Goal: Task Accomplishment & Management: Manage account settings

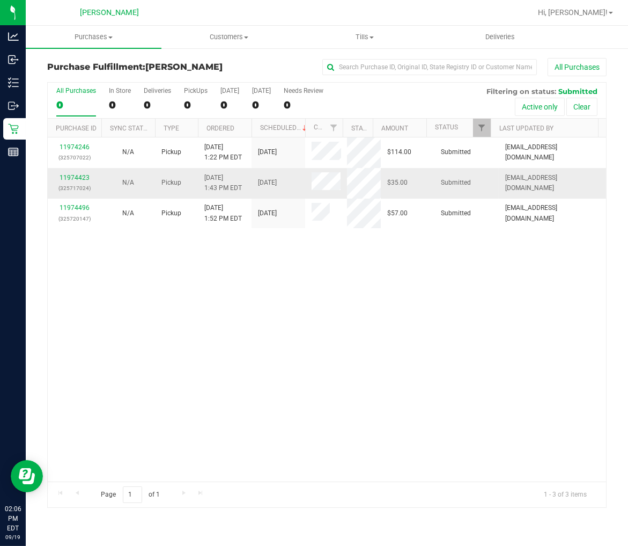
click at [77, 173] on div "11974423 (325717024)" at bounding box center [74, 183] width 41 height 20
click at [76, 177] on link "11974423" at bounding box center [75, 178] width 30 height 8
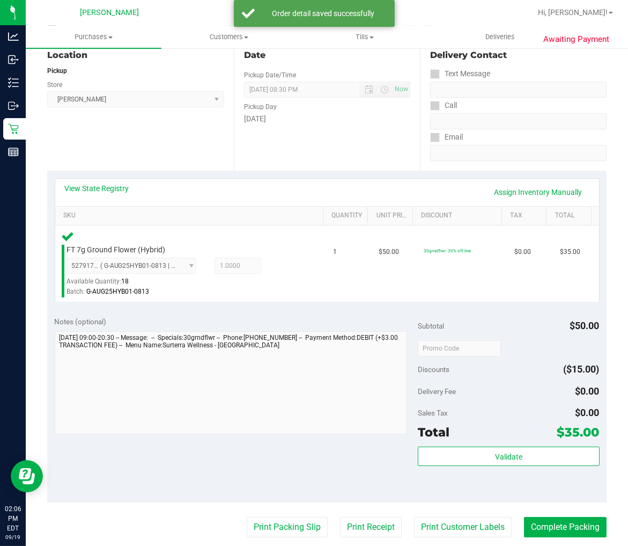
scroll to position [119, 0]
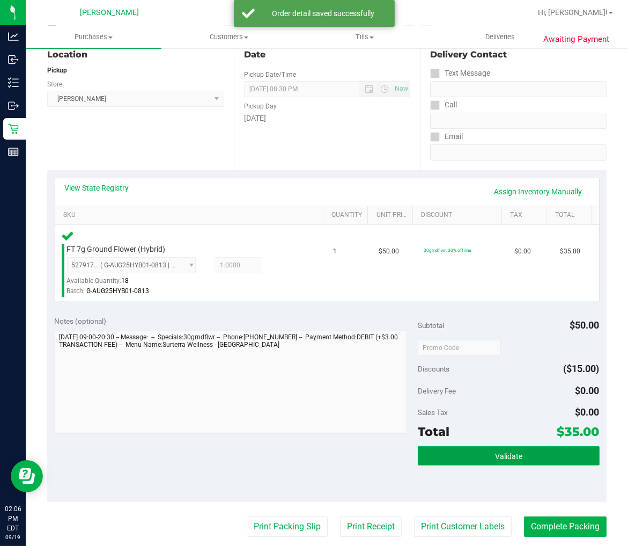
click at [475, 447] on button "Validate" at bounding box center [509, 455] width 182 height 19
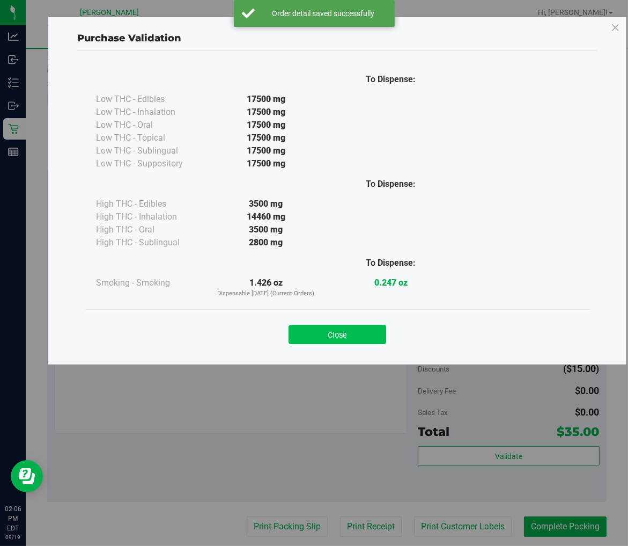
click at [339, 330] on button "Close" at bounding box center [338, 334] width 98 height 19
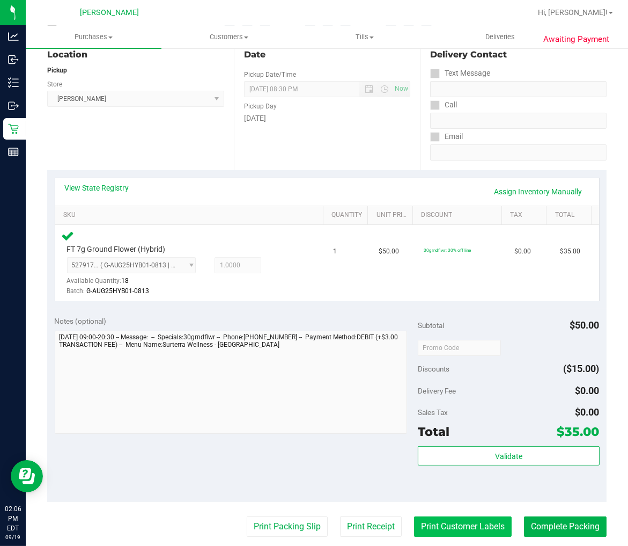
click at [476, 523] on button "Print Customer Labels" at bounding box center [463, 526] width 98 height 20
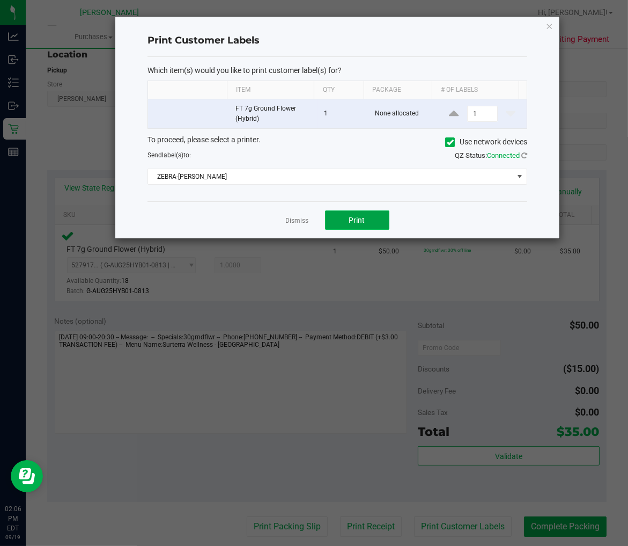
click at [331, 221] on button "Print" at bounding box center [357, 219] width 64 height 19
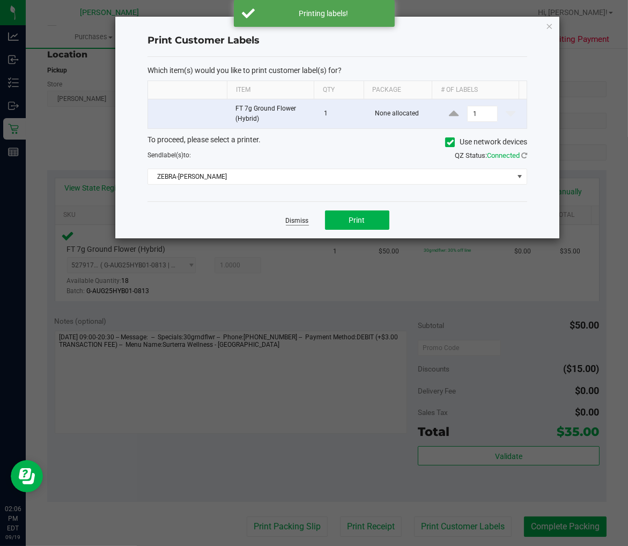
click at [291, 217] on link "Dismiss" at bounding box center [297, 220] width 23 height 9
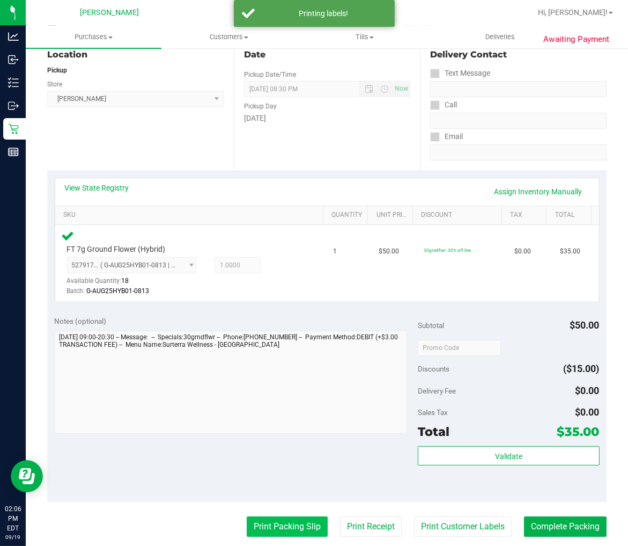
click at [283, 530] on button "Print Packing Slip" at bounding box center [287, 526] width 81 height 20
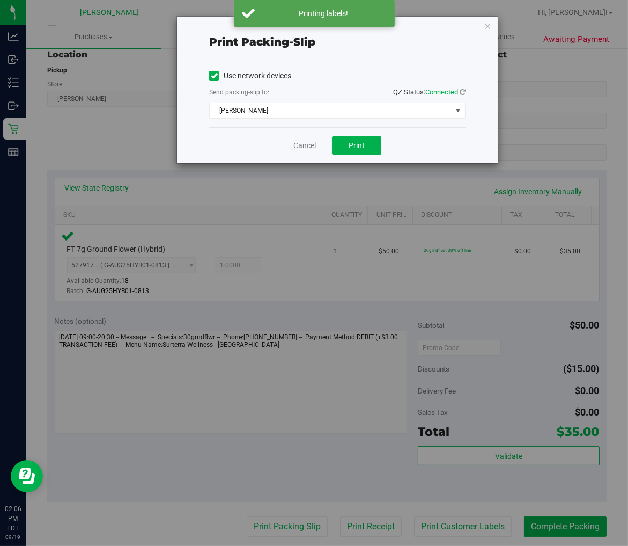
click at [312, 145] on link "Cancel" at bounding box center [305, 145] width 23 height 11
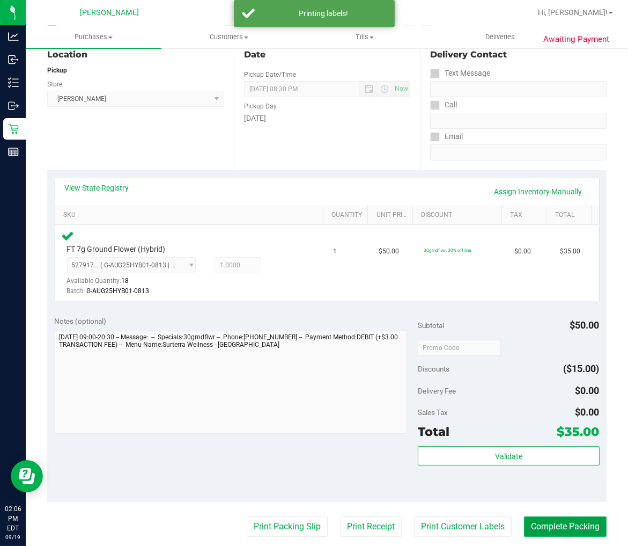
click at [575, 530] on button "Complete Packing" at bounding box center [565, 526] width 83 height 20
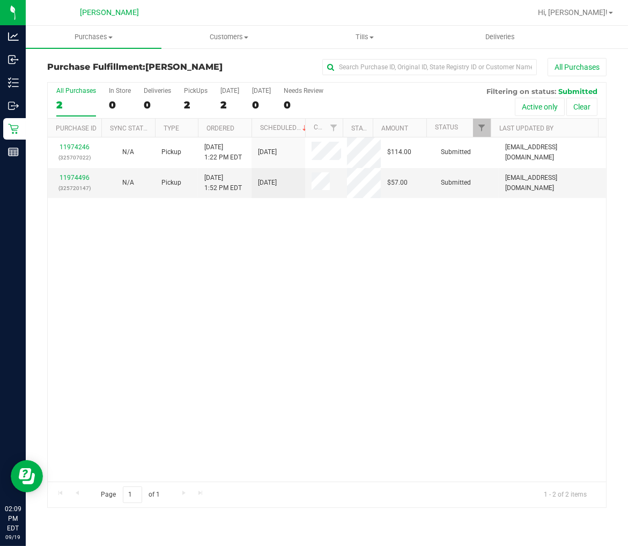
click at [226, 334] on div "11974246 (325707022) N/A Pickup [DATE] 1:22 PM EDT 9/19/2025 $114.00 Submitted …" at bounding box center [327, 309] width 559 height 344
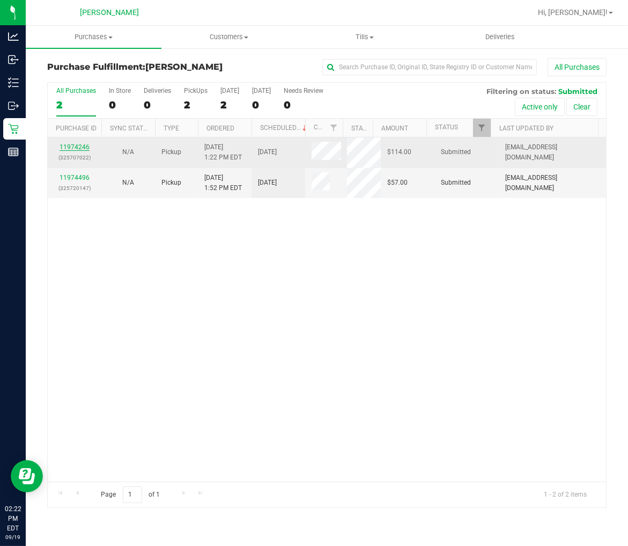
click at [84, 148] on link "11974246" at bounding box center [75, 147] width 30 height 8
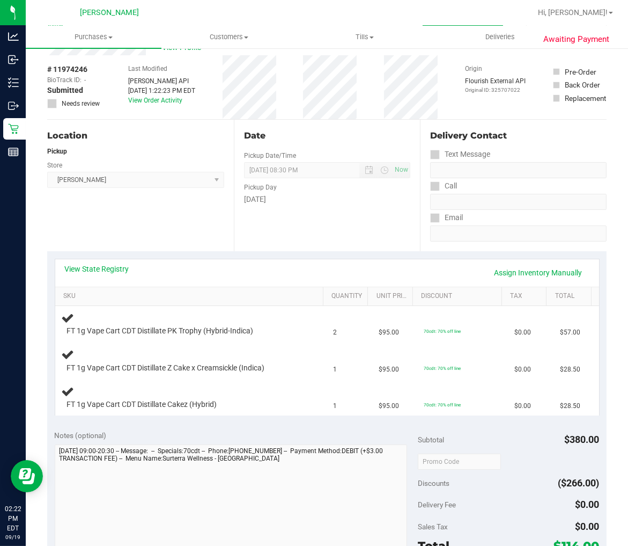
scroll to position [60, 0]
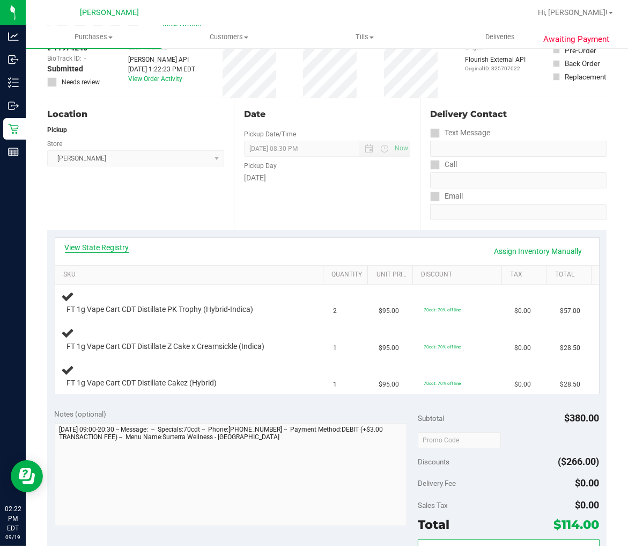
click at [94, 250] on link "View State Registry" at bounding box center [97, 247] width 64 height 11
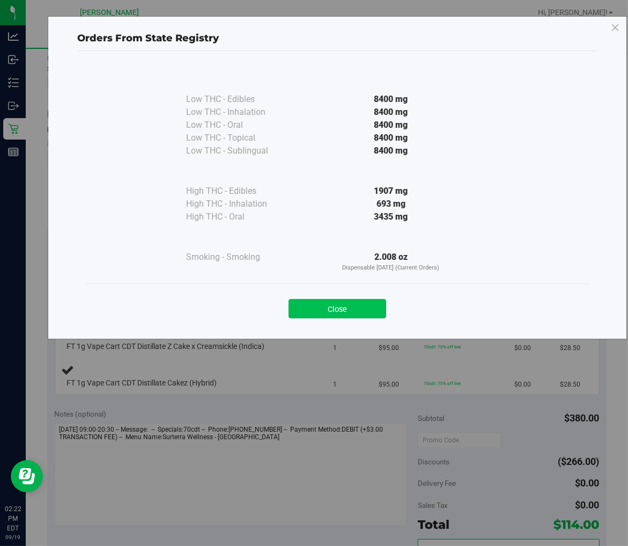
click at [309, 313] on button "Close" at bounding box center [338, 308] width 98 height 19
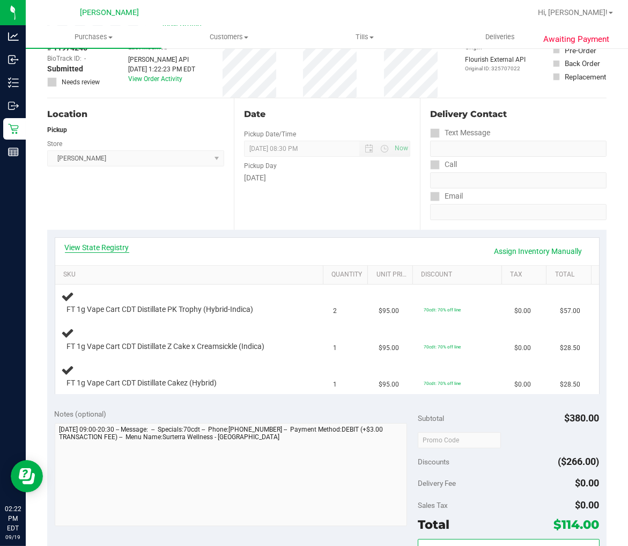
click at [124, 251] on link "View State Registry" at bounding box center [97, 247] width 64 height 11
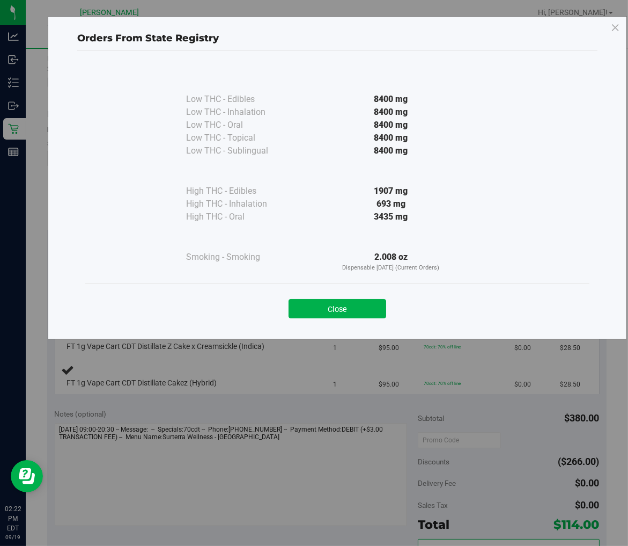
click at [331, 301] on button "Close" at bounding box center [338, 308] width 98 height 19
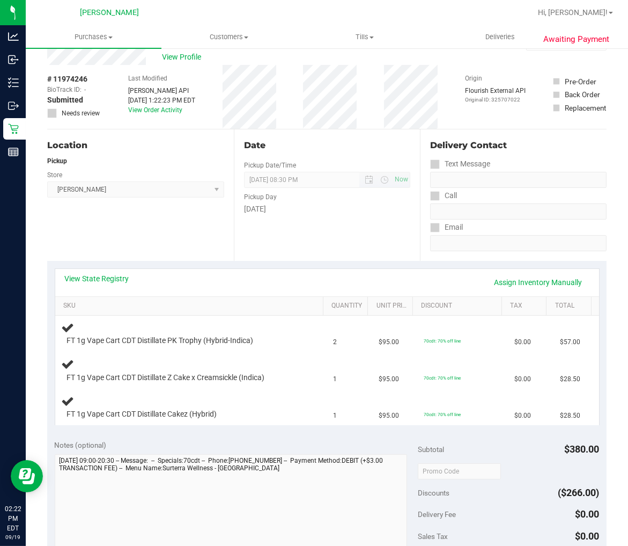
scroll to position [0, 0]
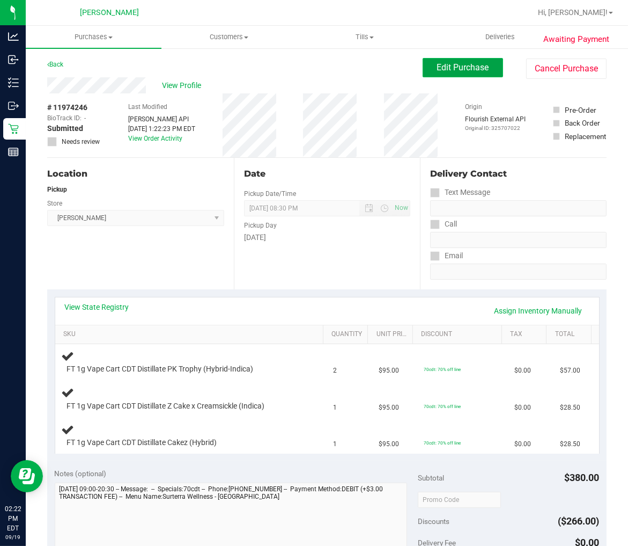
click at [431, 73] on button "Edit Purchase" at bounding box center [463, 67] width 80 height 19
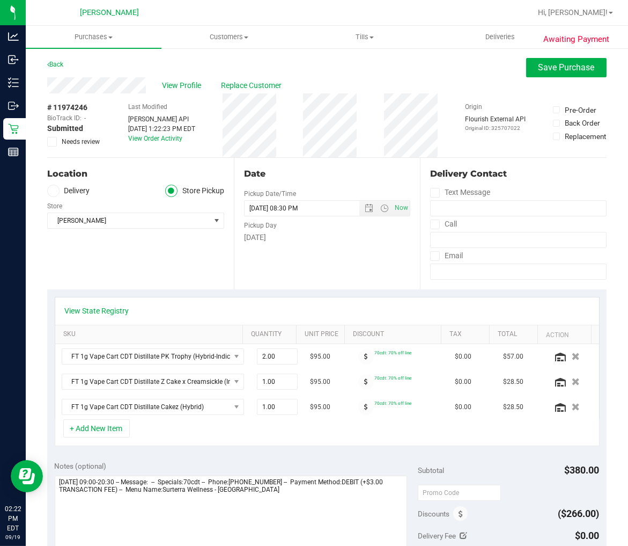
click at [54, 142] on icon at bounding box center [52, 142] width 7 height 0
click at [0, 0] on input "Needs review" at bounding box center [0, 0] width 0 height 0
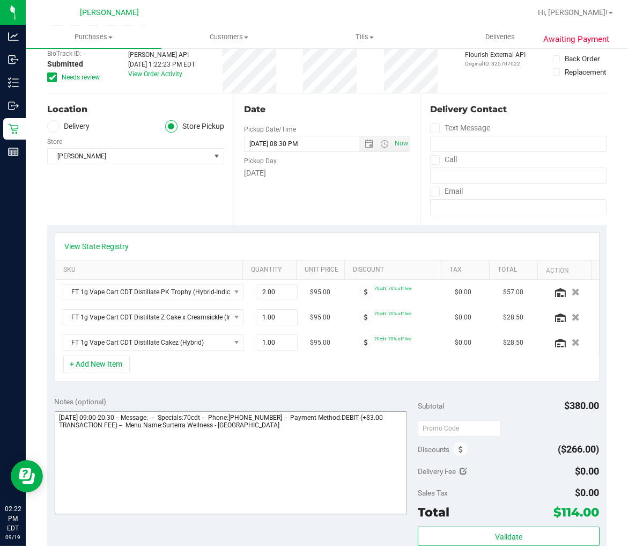
scroll to position [119, 0]
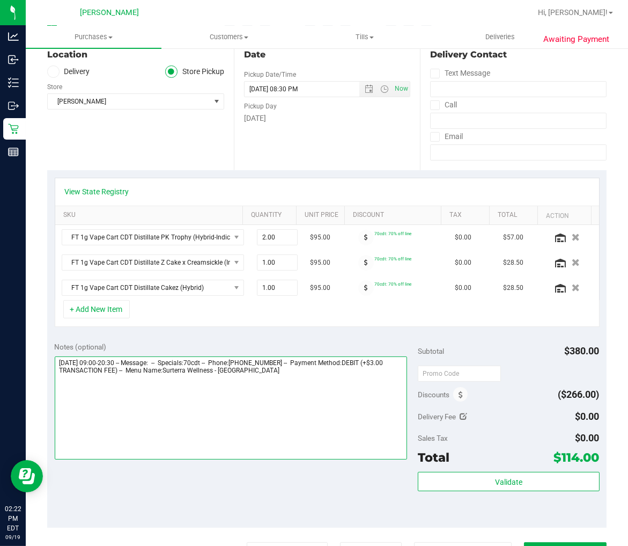
click at [312, 387] on textarea at bounding box center [231, 407] width 353 height 103
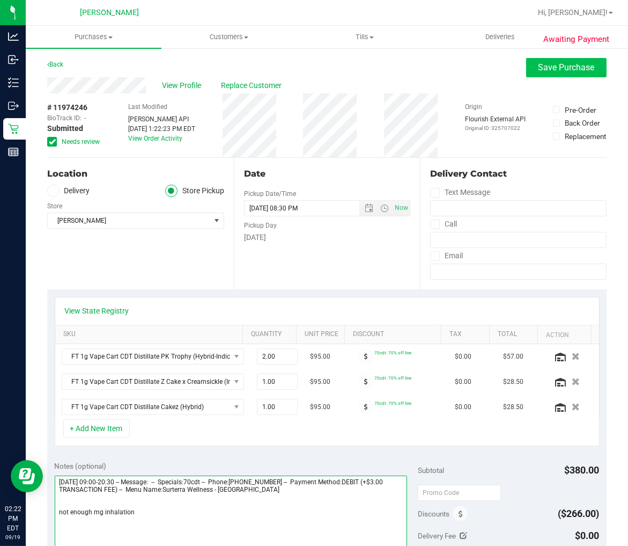
type textarea "[DATE] 09:00-20:30 -- Message: -- Specials:70cdt -- Phone:[PHONE_NUMBER] -- Pay…"
click at [539, 62] on span "Save Purchase" at bounding box center [567, 67] width 56 height 10
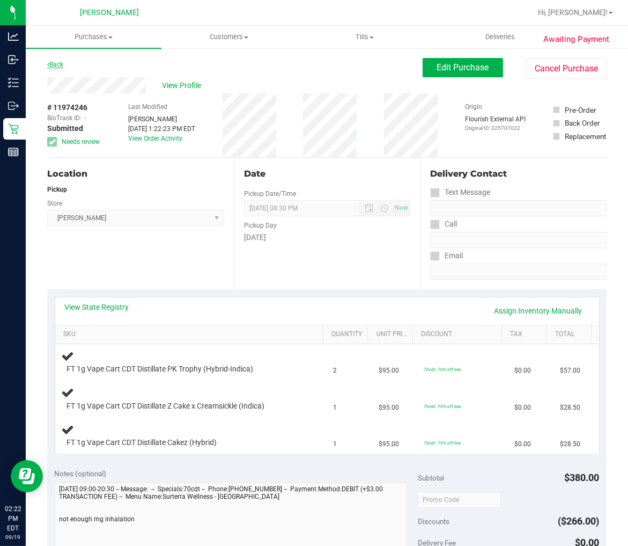
click at [55, 65] on link "Back" at bounding box center [55, 65] width 16 height 8
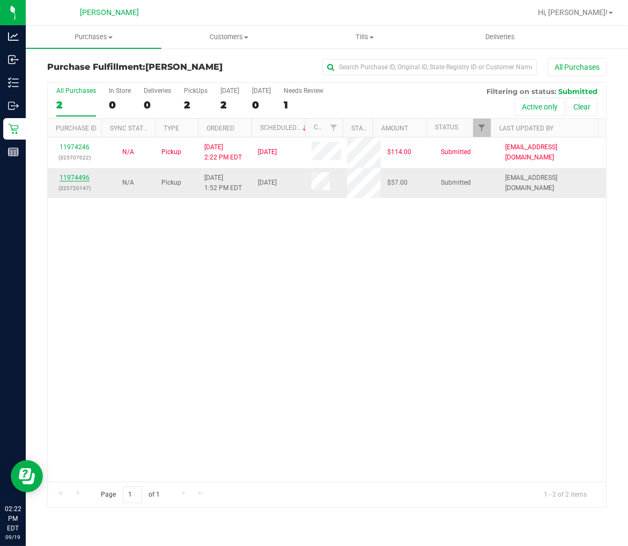
click at [78, 175] on link "11974496" at bounding box center [75, 178] width 30 height 8
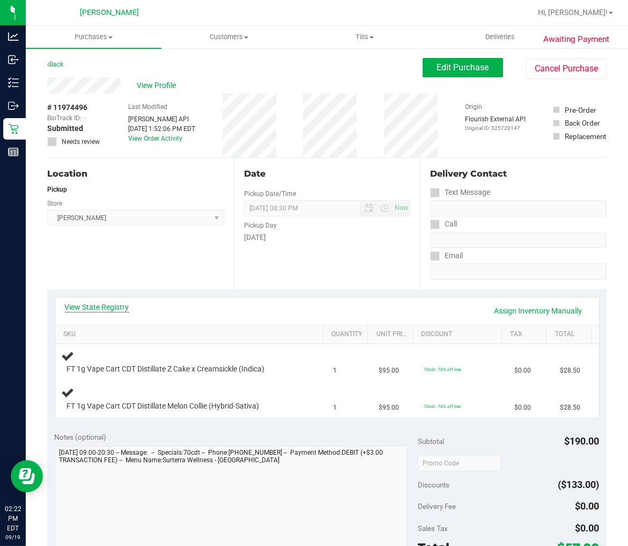
click at [111, 303] on link "View State Registry" at bounding box center [97, 307] width 64 height 11
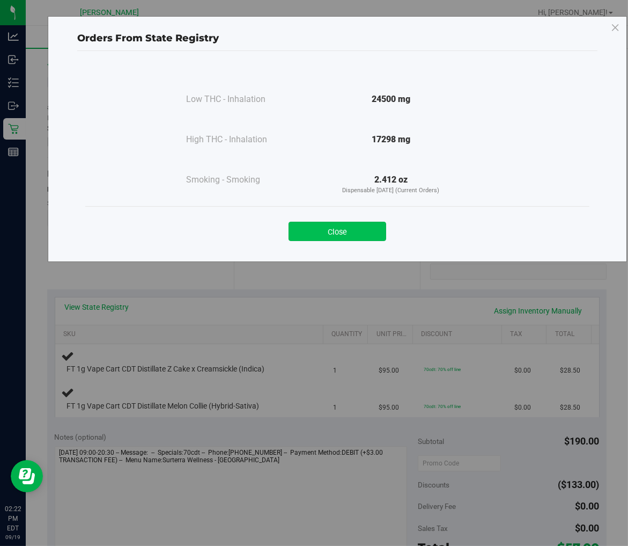
click at [365, 232] on button "Close" at bounding box center [338, 231] width 98 height 19
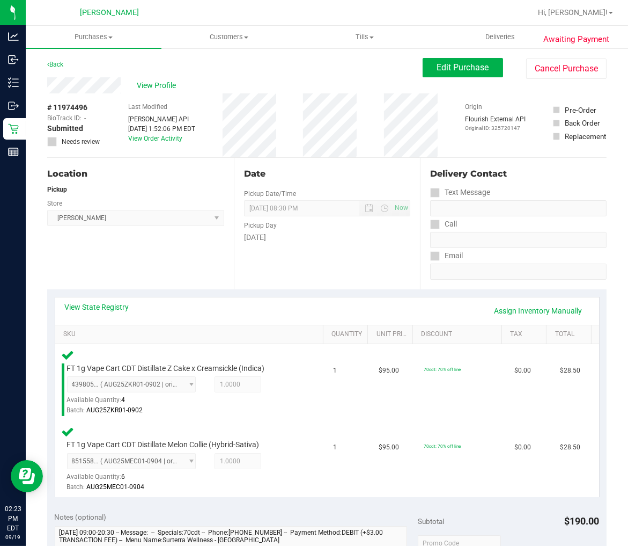
scroll to position [179, 0]
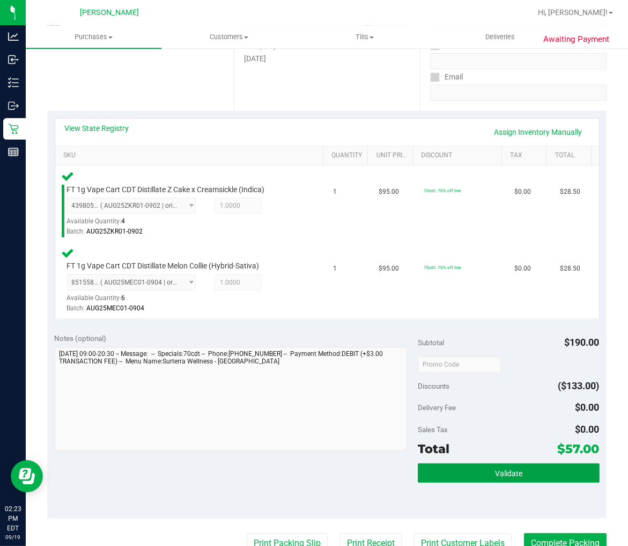
click at [495, 475] on span "Validate" at bounding box center [508, 473] width 27 height 9
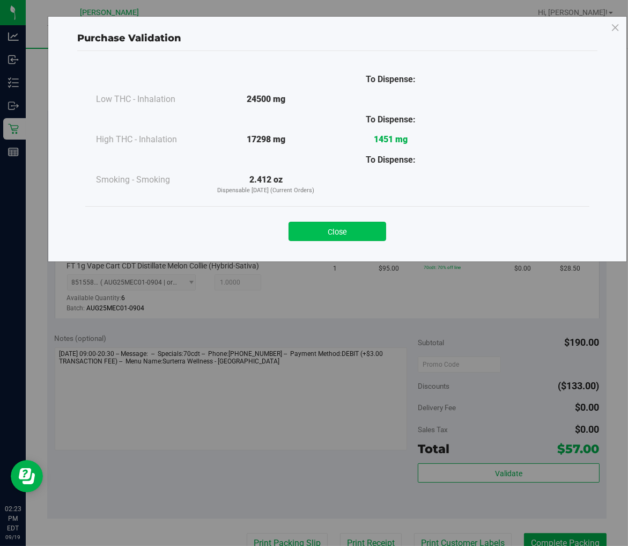
click at [347, 234] on button "Close" at bounding box center [338, 231] width 98 height 19
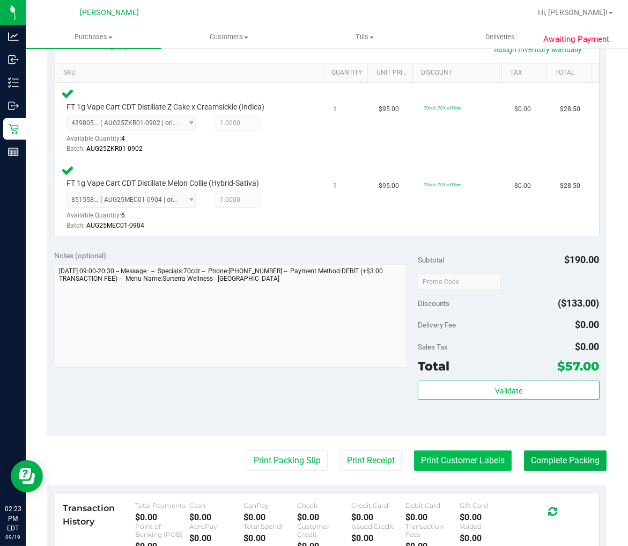
scroll to position [357, 0]
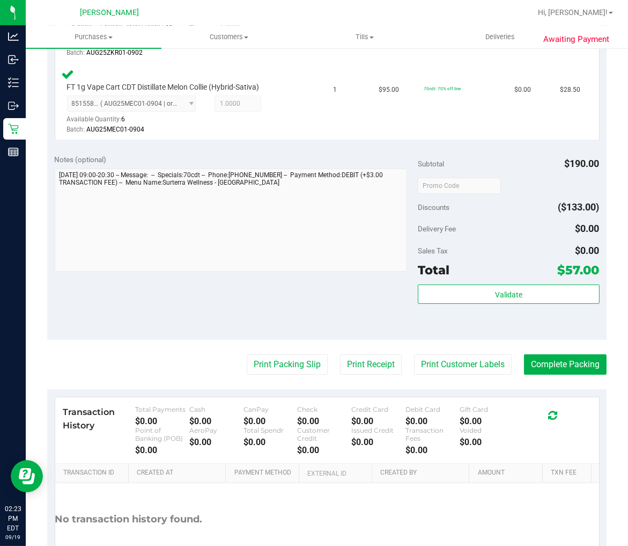
click at [441, 347] on purchase-details "Back Edit Purchase Cancel Purchase View Profile # 11974496 BioTrack ID: - Submi…" at bounding box center [327, 149] width 560 height 897
click at [435, 366] on button "Print Customer Labels" at bounding box center [463, 364] width 98 height 20
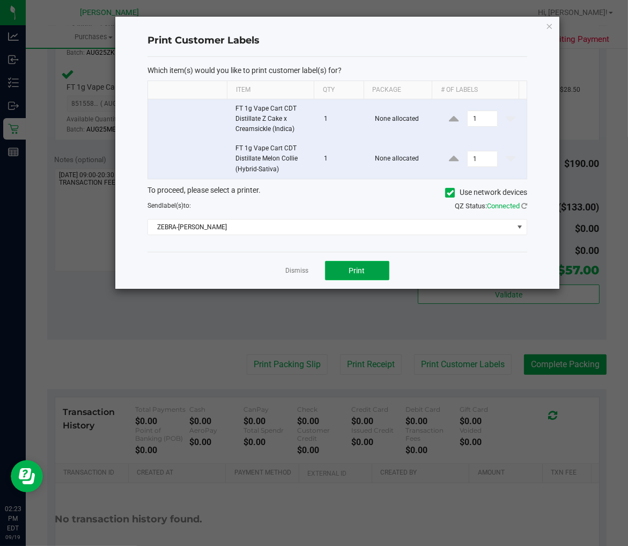
click at [353, 272] on span "Print" at bounding box center [357, 270] width 16 height 9
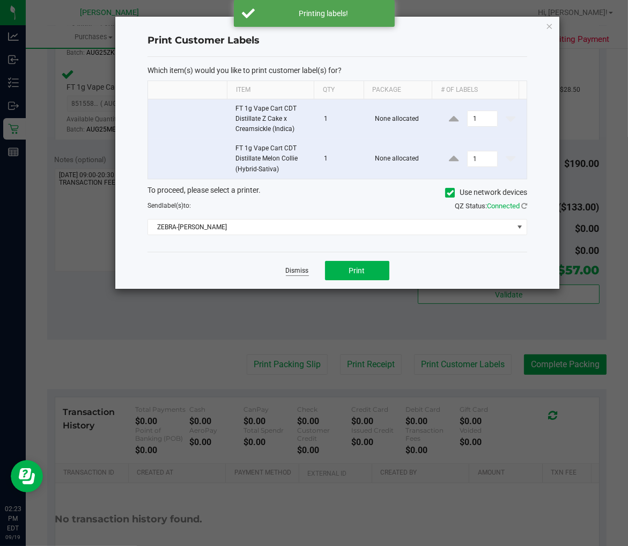
click at [295, 269] on link "Dismiss" at bounding box center [297, 270] width 23 height 9
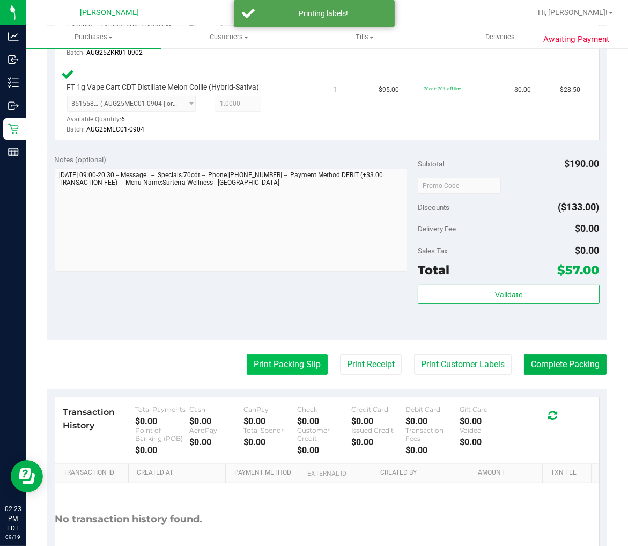
click at [271, 366] on button "Print Packing Slip" at bounding box center [287, 364] width 81 height 20
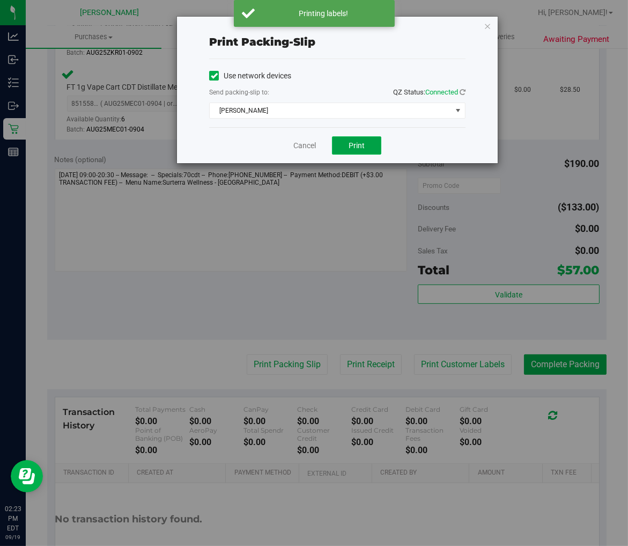
click at [355, 148] on span "Print" at bounding box center [357, 145] width 16 height 9
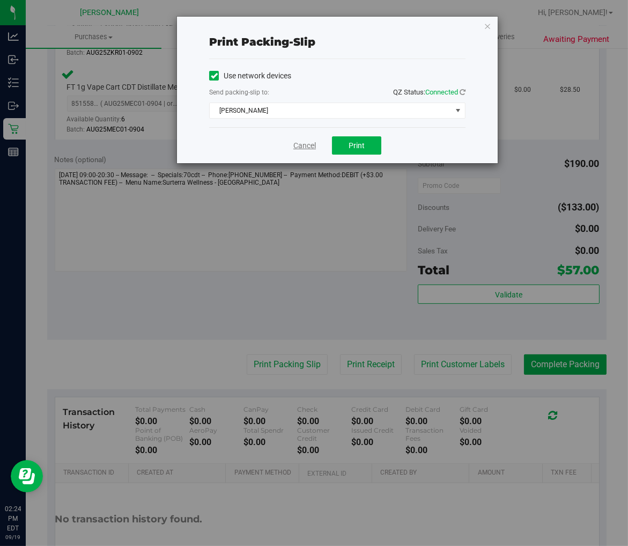
click at [297, 142] on link "Cancel" at bounding box center [305, 145] width 23 height 11
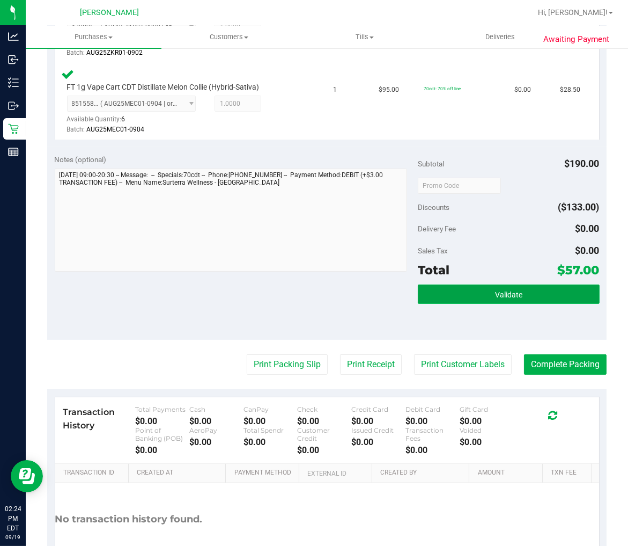
click at [494, 287] on button "Validate" at bounding box center [509, 293] width 182 height 19
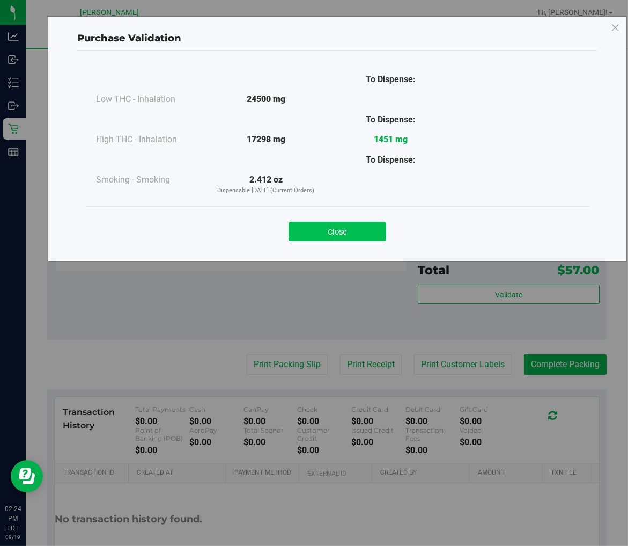
click at [354, 239] on button "Close" at bounding box center [338, 231] width 98 height 19
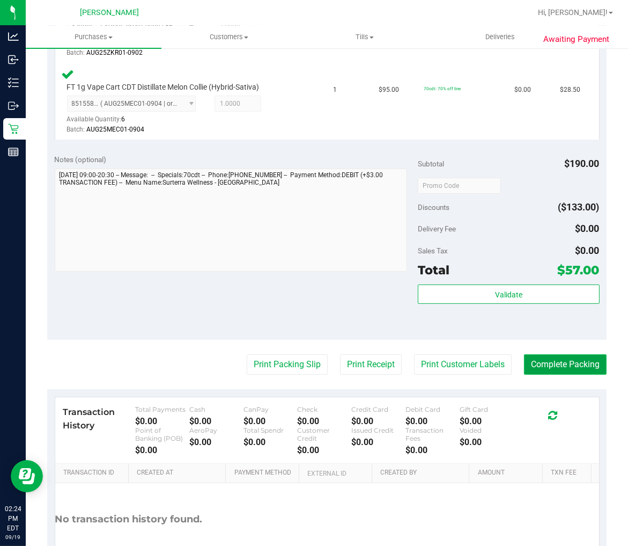
click at [524, 369] on button "Complete Packing" at bounding box center [565, 364] width 83 height 20
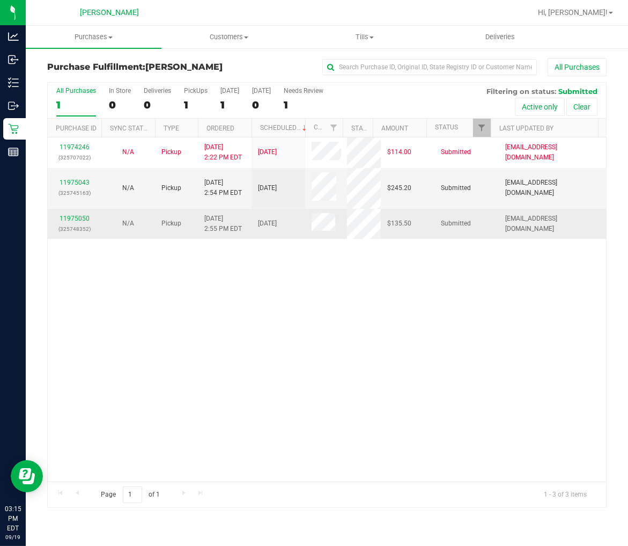
click at [75, 211] on td "11975050 (325748352)" at bounding box center [75, 224] width 54 height 30
click at [74, 215] on link "11975050" at bounding box center [75, 219] width 30 height 8
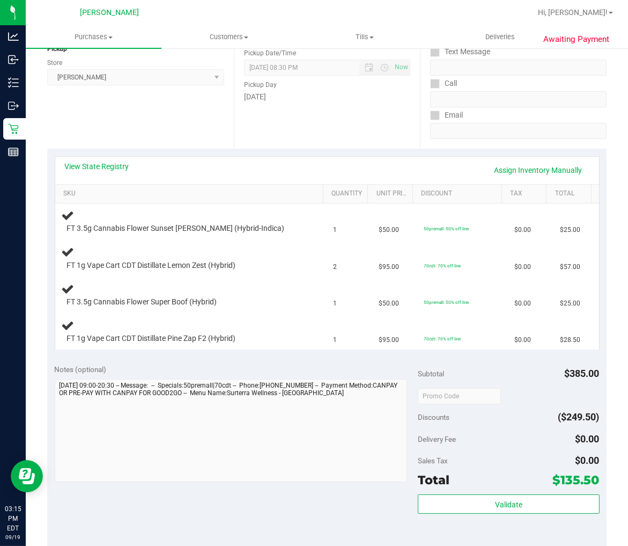
scroll to position [119, 0]
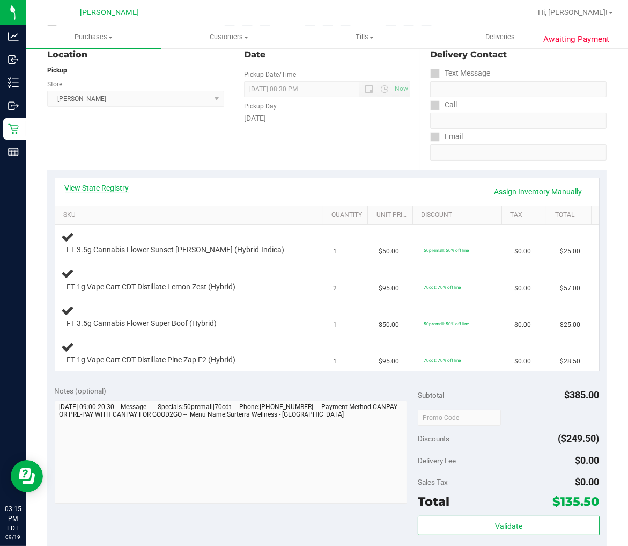
click at [105, 190] on link "View State Registry" at bounding box center [97, 187] width 64 height 11
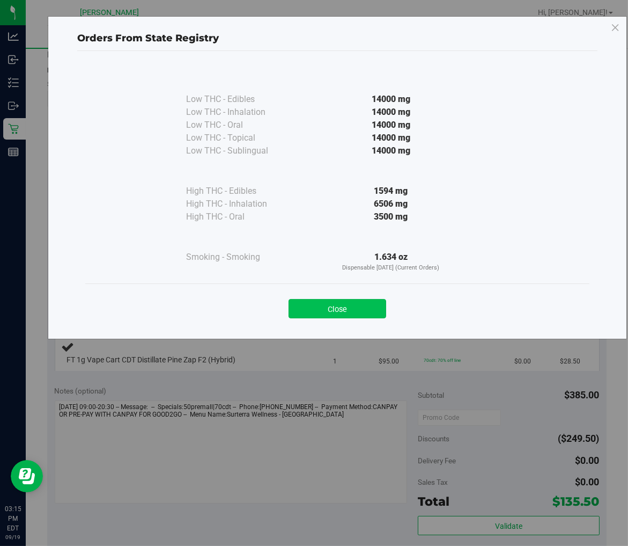
click at [360, 305] on button "Close" at bounding box center [338, 308] width 98 height 19
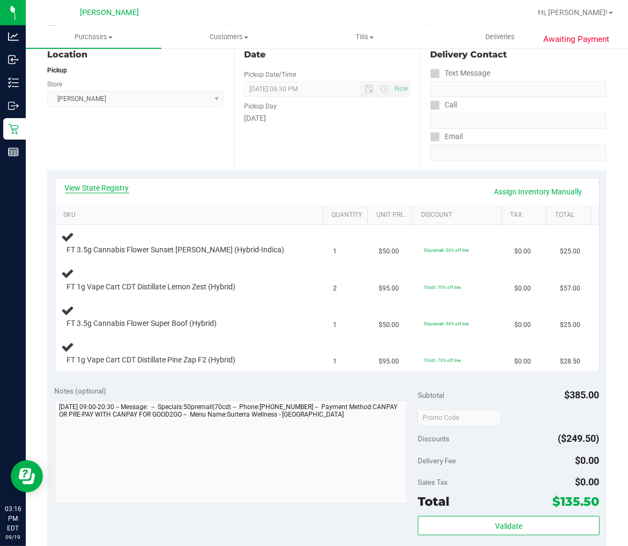
click at [112, 185] on link "View State Registry" at bounding box center [97, 187] width 64 height 11
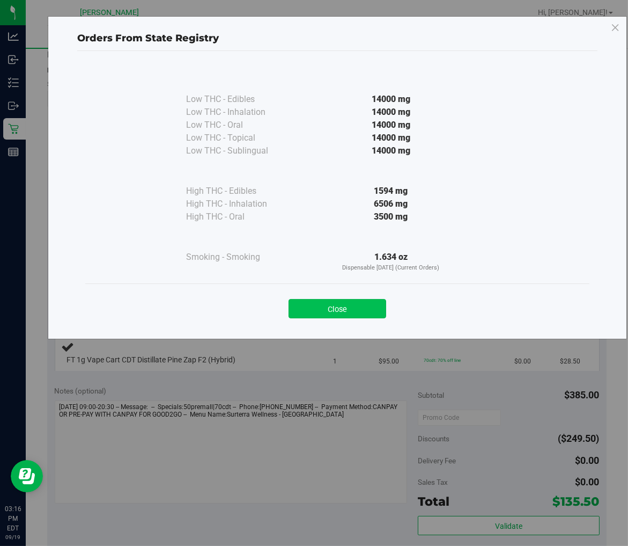
click at [360, 302] on button "Close" at bounding box center [338, 308] width 98 height 19
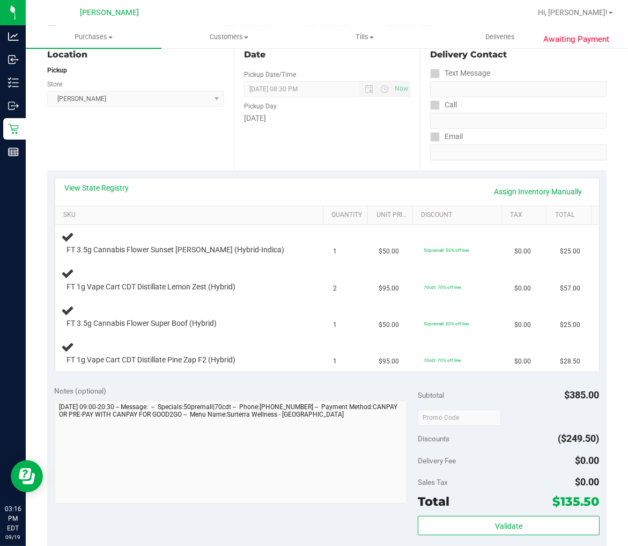
scroll to position [179, 0]
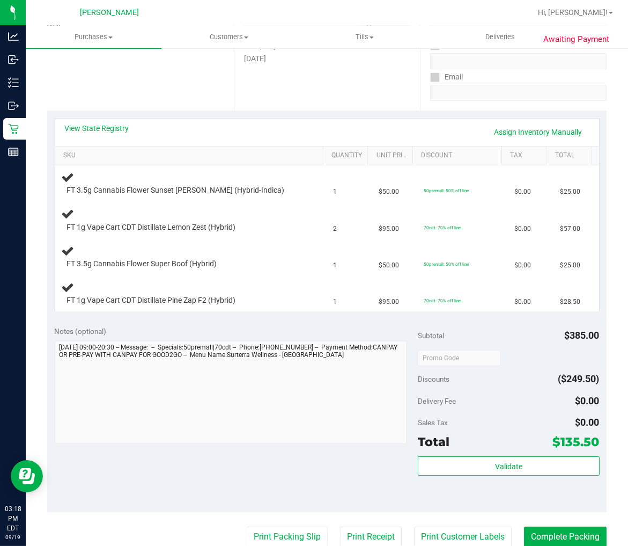
click at [213, 327] on div "Notes (optional)" at bounding box center [236, 331] width 363 height 11
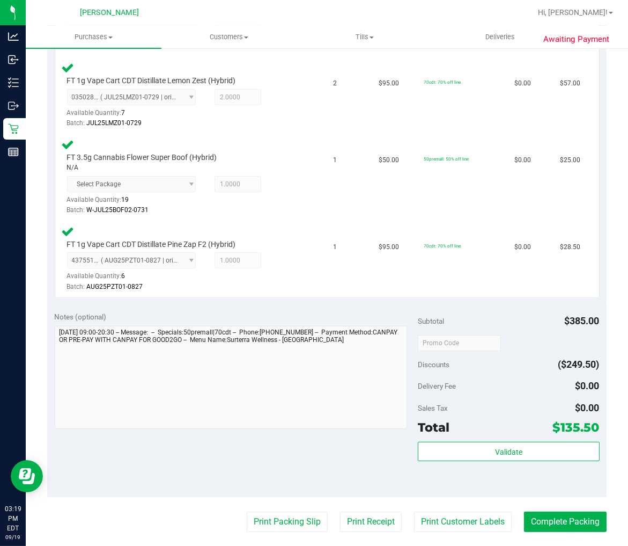
scroll to position [417, 0]
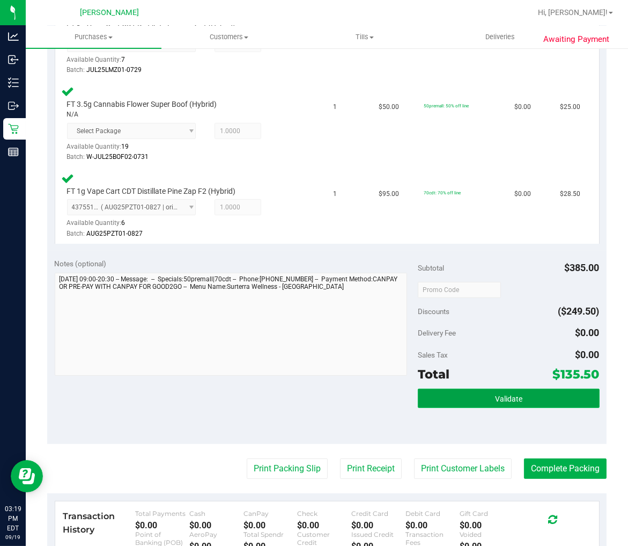
click at [560, 391] on button "Validate" at bounding box center [509, 397] width 182 height 19
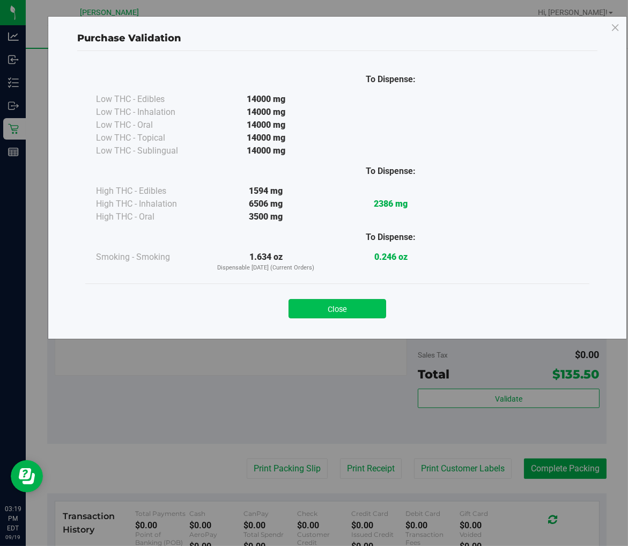
click at [373, 305] on button "Close" at bounding box center [338, 308] width 98 height 19
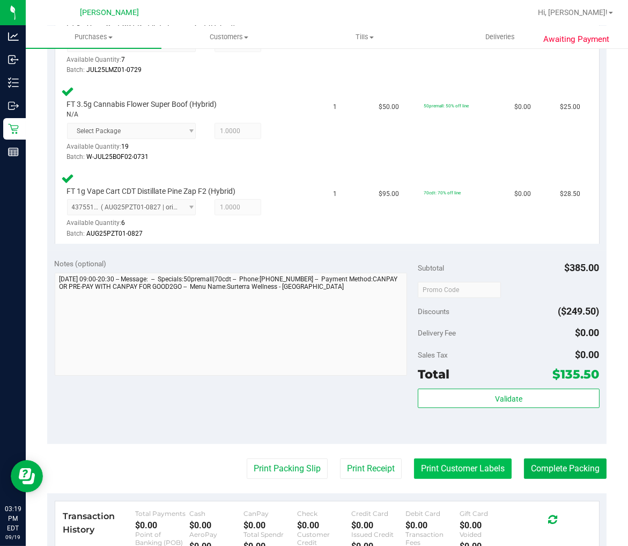
click at [463, 467] on button "Print Customer Labels" at bounding box center [463, 468] width 98 height 20
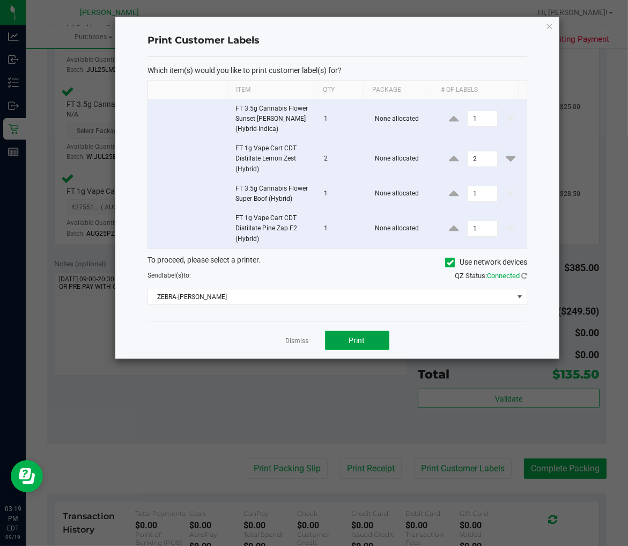
click at [346, 341] on button "Print" at bounding box center [357, 340] width 64 height 19
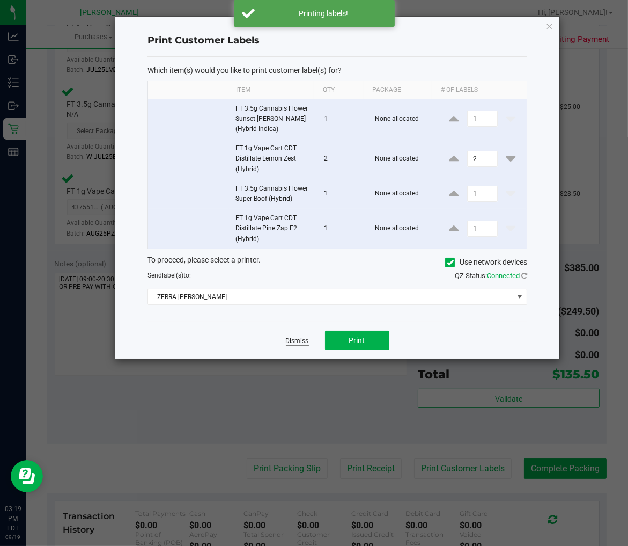
click at [303, 339] on link "Dismiss" at bounding box center [297, 340] width 23 height 9
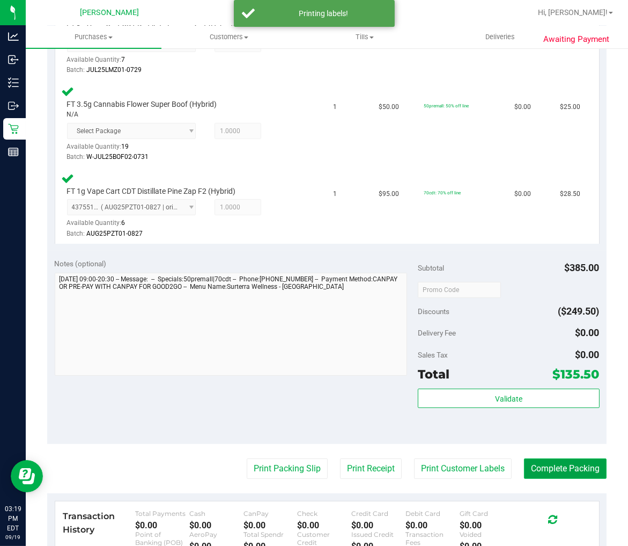
click at [554, 467] on button "Complete Packing" at bounding box center [565, 468] width 83 height 20
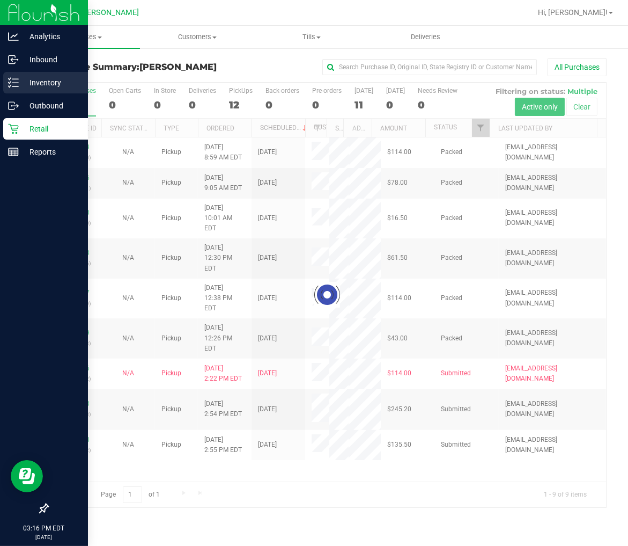
click at [41, 82] on p "Inventory" at bounding box center [51, 82] width 64 height 13
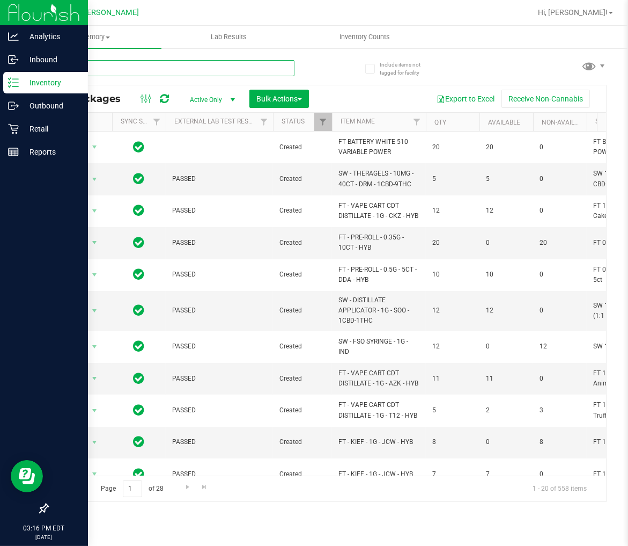
click at [116, 68] on input "text" at bounding box center [170, 68] width 247 height 16
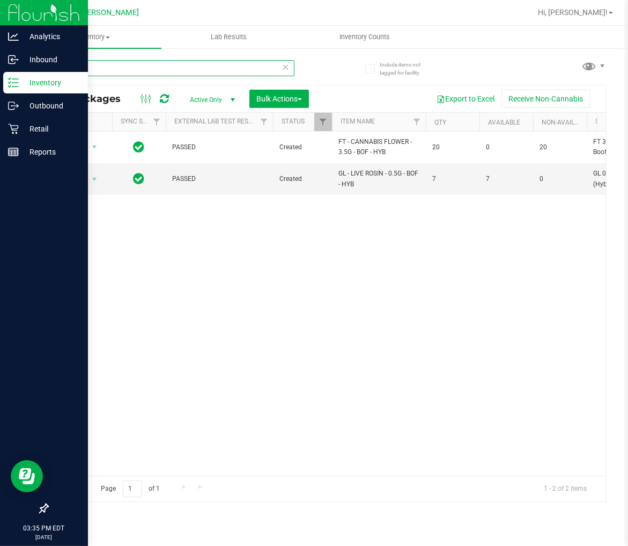
click at [82, 69] on input "bof" at bounding box center [170, 68] width 247 height 16
type input "abp"
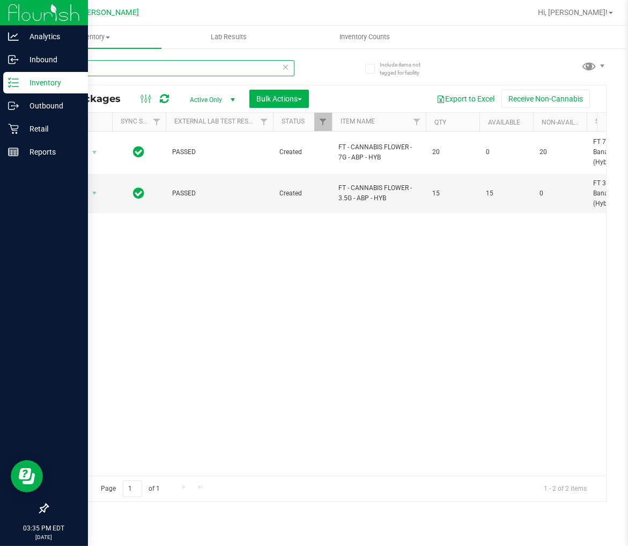
click at [118, 73] on input "abp" at bounding box center [170, 68] width 247 height 16
